Goal: Entertainment & Leisure: Consume media (video, audio)

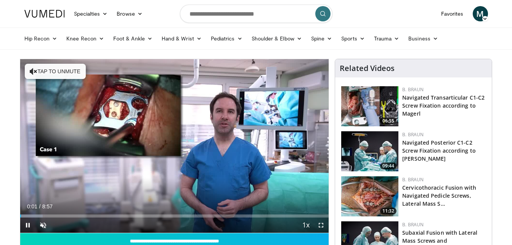
scroll to position [47, 0]
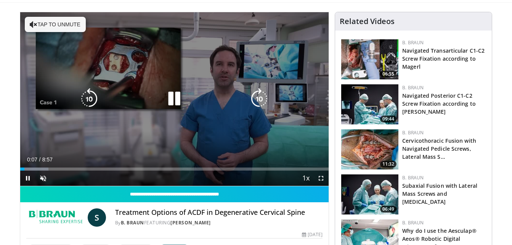
click at [168, 93] on icon "Video Player" at bounding box center [174, 98] width 21 height 21
click at [171, 100] on icon "Video Player" at bounding box center [174, 98] width 21 height 21
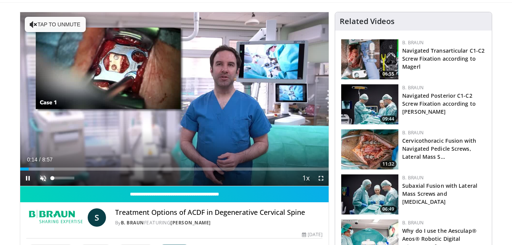
click at [42, 176] on span "Video Player" at bounding box center [42, 178] width 15 height 15
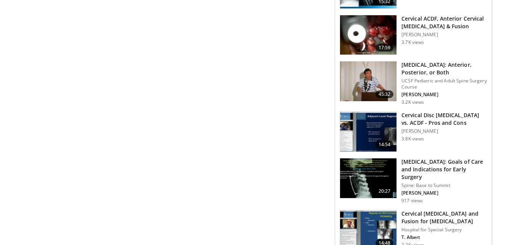
scroll to position [570, 0]
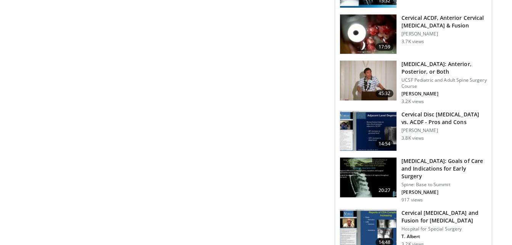
click at [391, 183] on img at bounding box center [368, 178] width 56 height 40
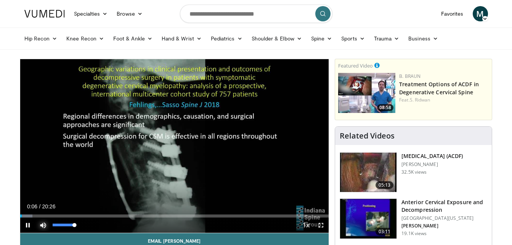
click at [42, 222] on span "Video Player" at bounding box center [42, 224] width 15 height 15
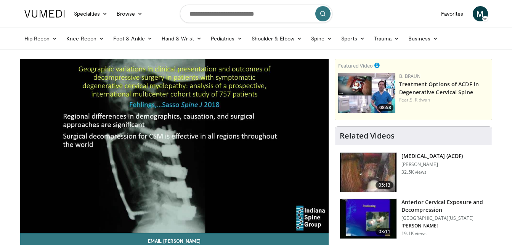
click at [42, 222] on div "10 seconds Tap to unmute" at bounding box center [174, 146] width 309 height 174
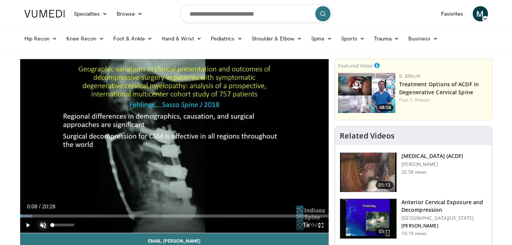
click at [42, 222] on span "Video Player" at bounding box center [42, 224] width 15 height 15
click at [26, 224] on span "Video Player" at bounding box center [27, 224] width 15 height 15
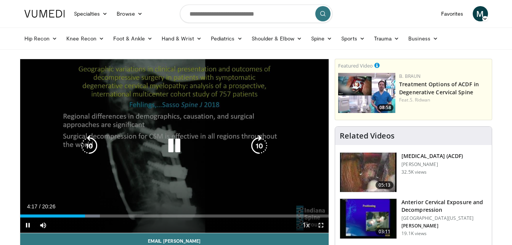
click at [177, 145] on icon "Video Player" at bounding box center [174, 145] width 21 height 21
